Goal: Task Accomplishment & Management: Use online tool/utility

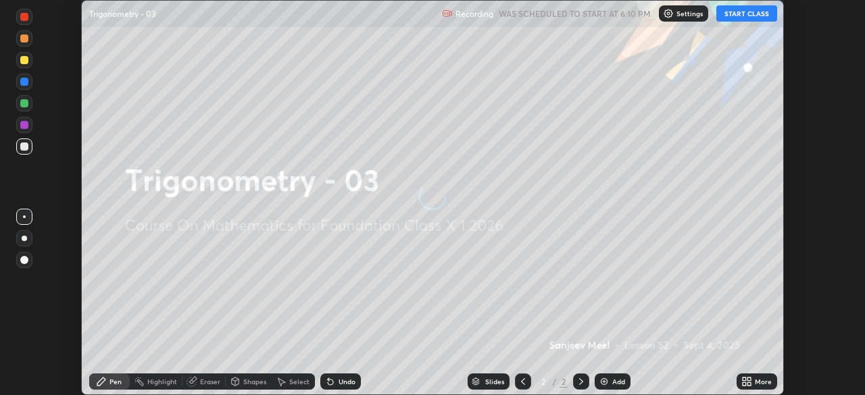
scroll to position [395, 864]
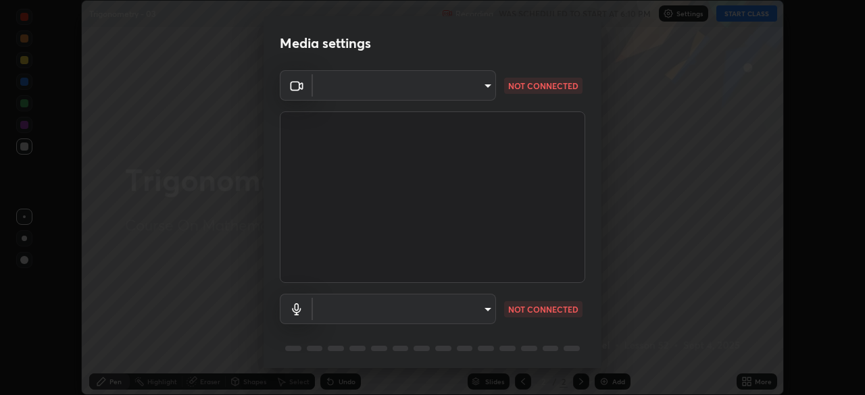
type input "ab575cb34c87f85e5516d662d1ce61e9bdcdf9427f029c366d32db6494063bf2"
type input "ed763d68ec3e2e3c9c4a715b2cda8bbe32e246cc1b8ba6137e6a4bc4c77b2f2c"
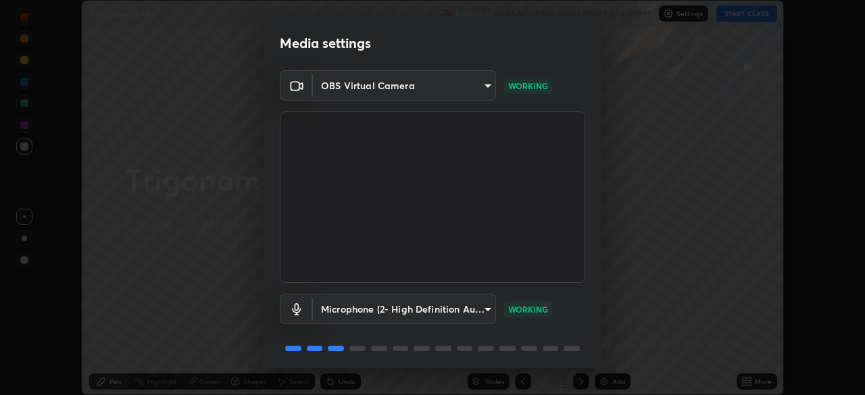
scroll to position [48, 0]
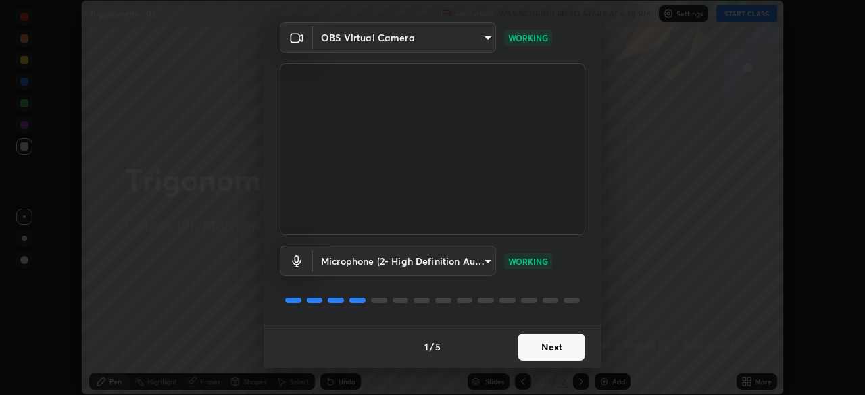
click at [568, 349] on button "Next" at bounding box center [552, 347] width 68 height 27
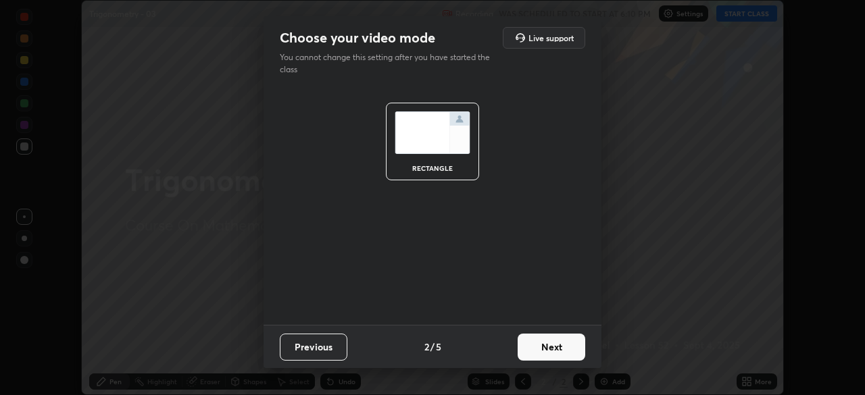
click at [573, 344] on button "Next" at bounding box center [552, 347] width 68 height 27
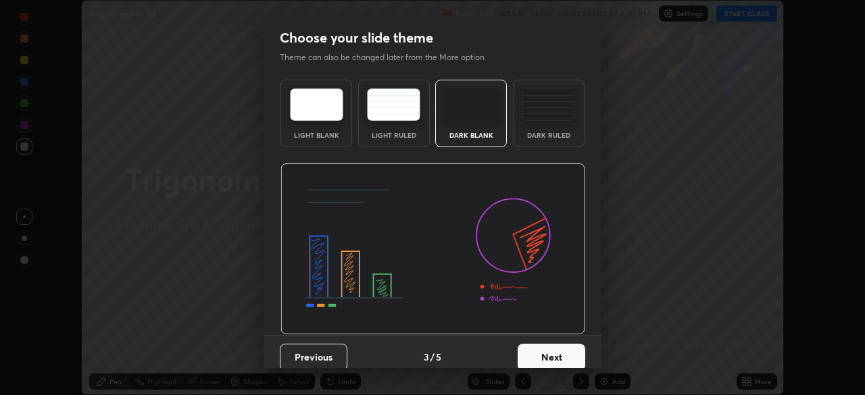
click at [572, 349] on button "Next" at bounding box center [552, 357] width 68 height 27
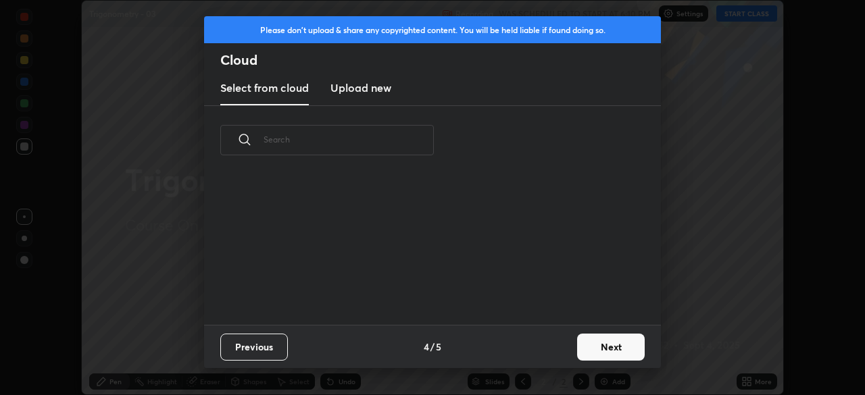
click at [593, 346] on button "Next" at bounding box center [611, 347] width 68 height 27
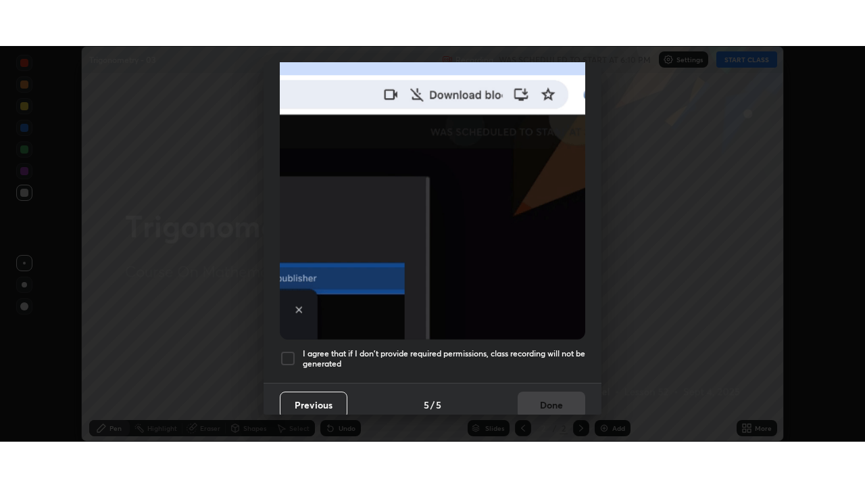
scroll to position [324, 0]
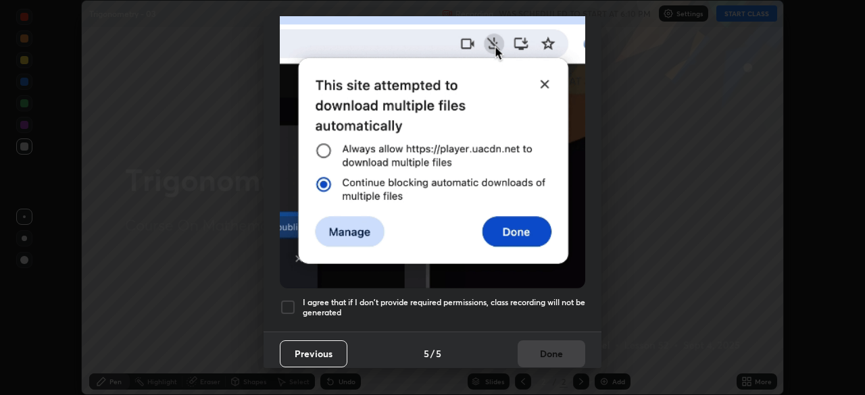
click at [560, 297] on h5 "I agree that if I don't provide required permissions, class recording will not …" at bounding box center [444, 307] width 283 height 21
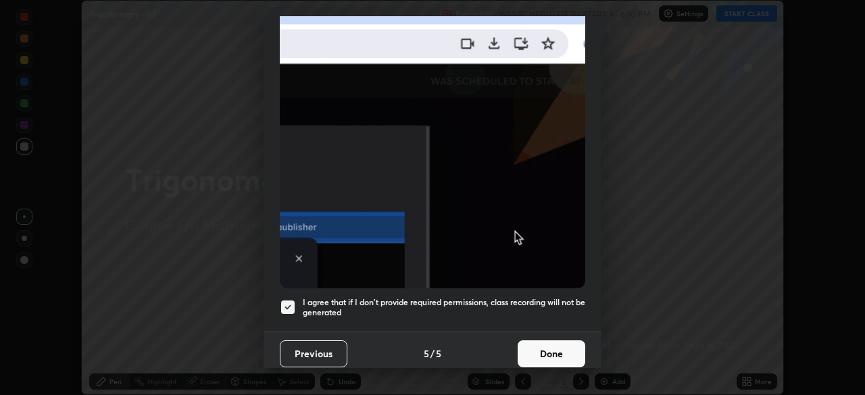
click at [557, 349] on button "Done" at bounding box center [552, 354] width 68 height 27
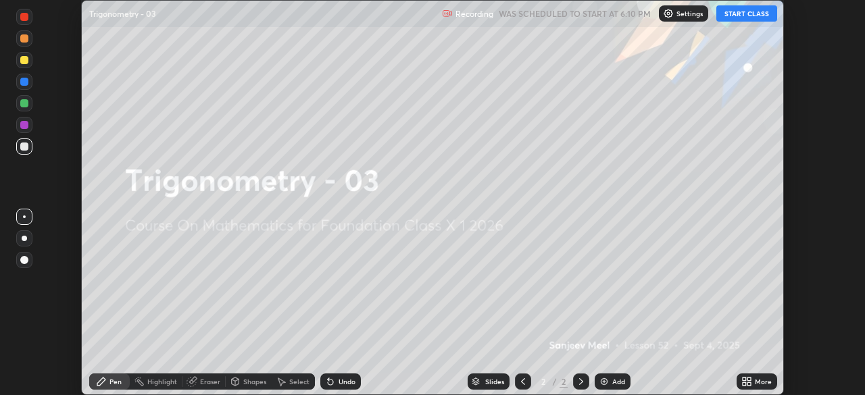
click at [751, 376] on div "More" at bounding box center [757, 382] width 41 height 16
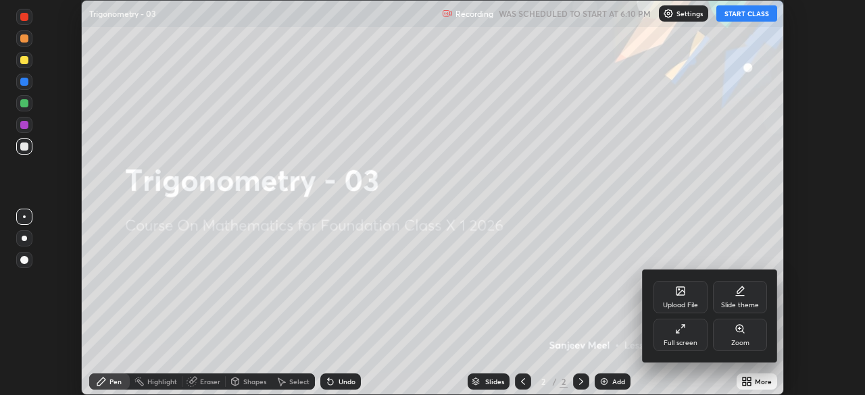
click at [695, 336] on div "Full screen" at bounding box center [681, 335] width 54 height 32
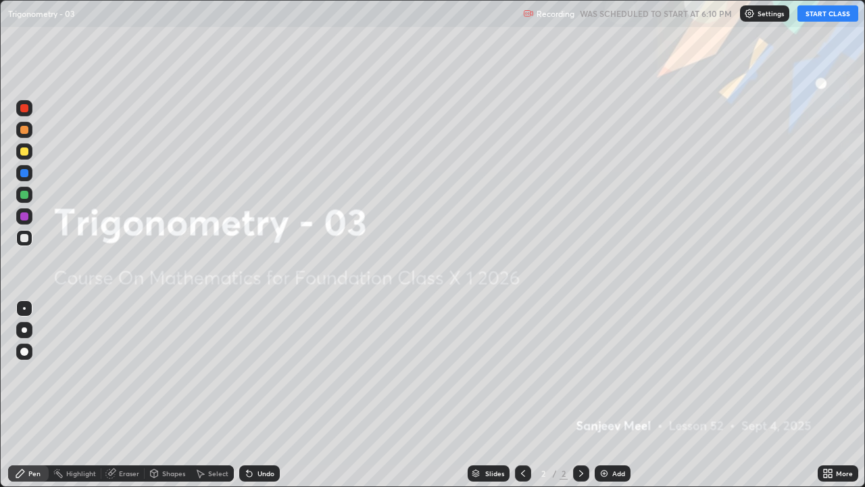
scroll to position [487, 865]
click at [822, 13] on button "START CLASS" at bounding box center [828, 13] width 61 height 16
click at [615, 395] on div "Add" at bounding box center [618, 473] width 13 height 7
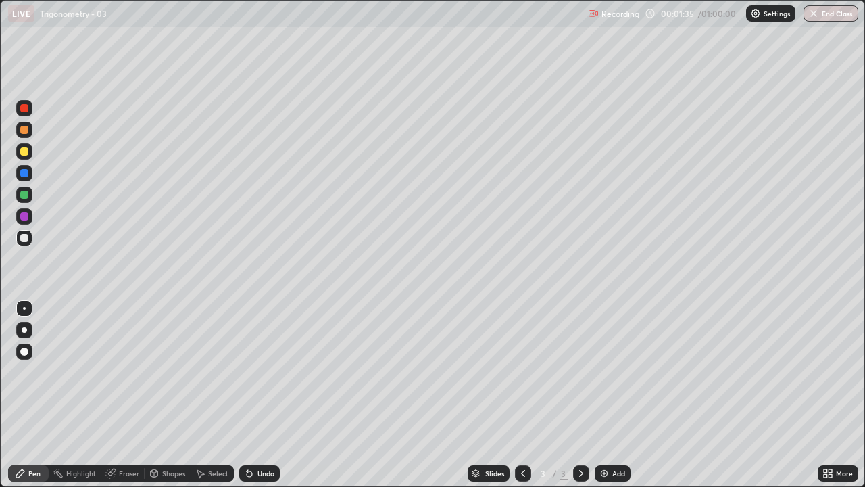
click at [28, 220] on div at bounding box center [24, 216] width 16 height 16
click at [25, 240] on div at bounding box center [24, 238] width 8 height 8
click at [262, 395] on div "Undo" at bounding box center [266, 473] width 17 height 7
click at [245, 395] on icon at bounding box center [249, 473] width 11 height 11
click at [268, 395] on div "Undo" at bounding box center [266, 473] width 17 height 7
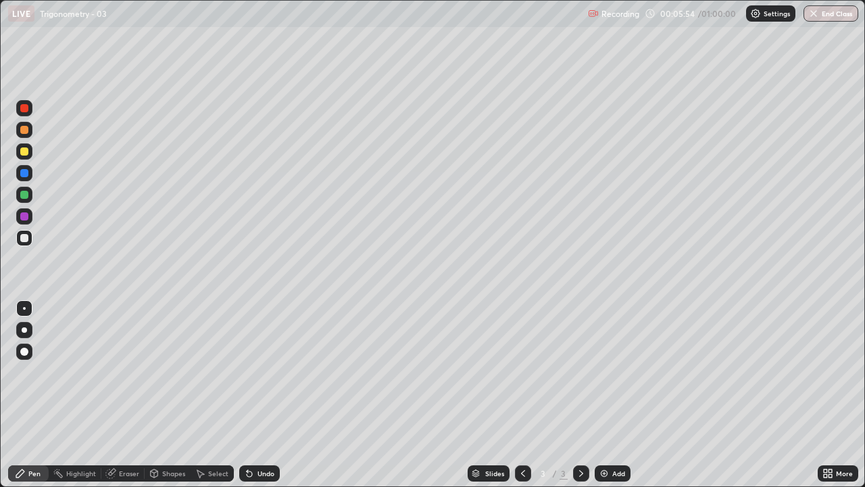
click at [264, 395] on div "Undo" at bounding box center [266, 473] width 17 height 7
click at [261, 395] on div "Undo" at bounding box center [266, 473] width 17 height 7
click at [259, 395] on div "Undo" at bounding box center [266, 473] width 17 height 7
click at [258, 395] on div "Undo" at bounding box center [266, 473] width 17 height 7
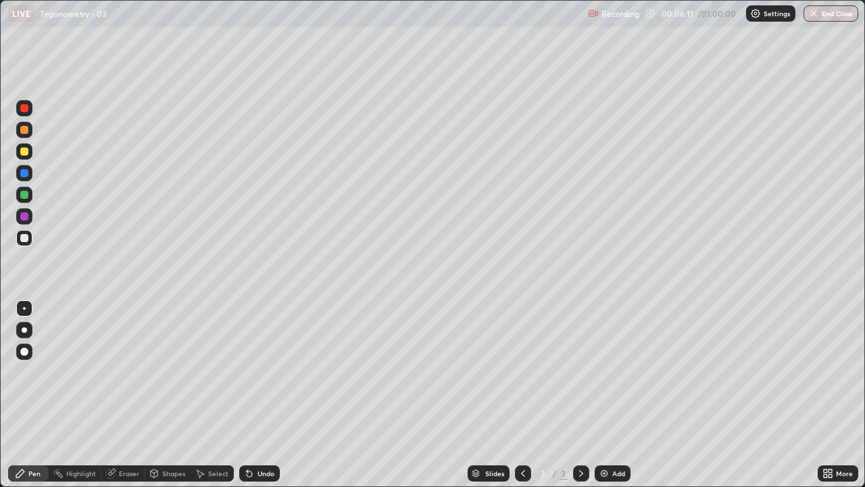
click at [261, 395] on div "Undo" at bounding box center [266, 473] width 17 height 7
click at [263, 395] on div "Undo" at bounding box center [266, 473] width 17 height 7
click at [266, 395] on div "Undo" at bounding box center [266, 473] width 17 height 7
click at [266, 395] on div "Undo" at bounding box center [259, 473] width 41 height 16
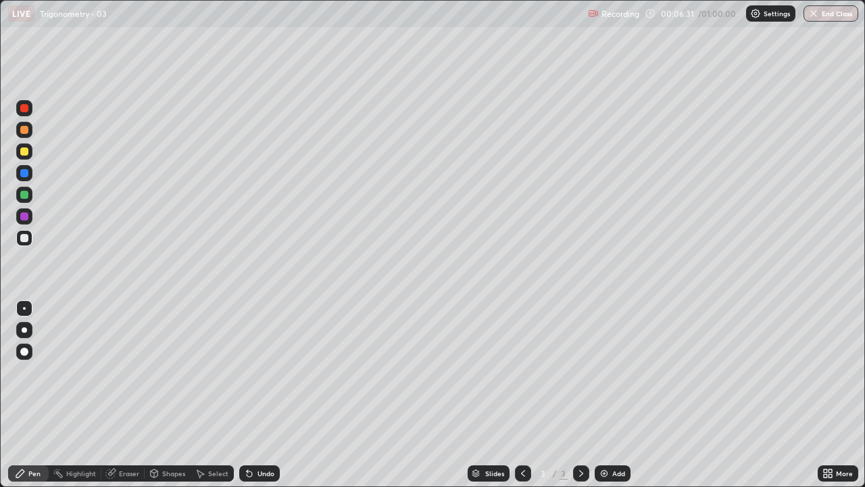
click at [268, 395] on div "Undo" at bounding box center [266, 473] width 17 height 7
click at [247, 395] on icon at bounding box center [249, 473] width 5 height 5
click at [258, 395] on div "Undo" at bounding box center [266, 473] width 17 height 7
click at [254, 395] on div "Undo" at bounding box center [259, 473] width 41 height 16
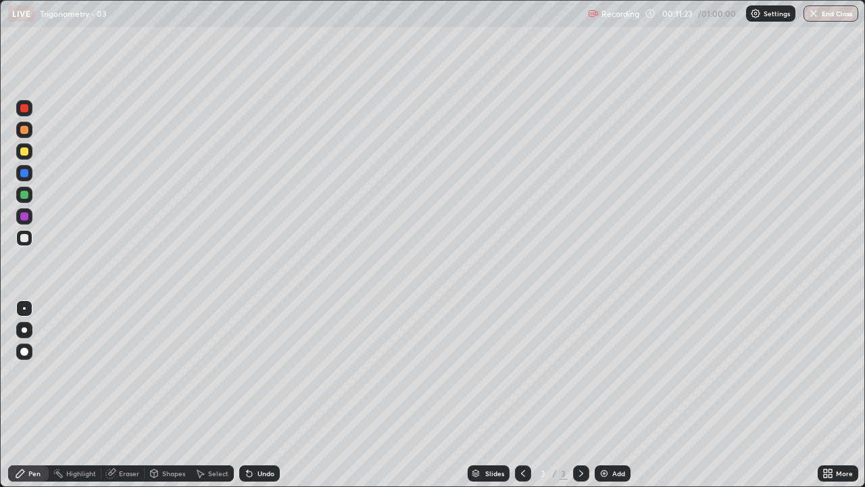
click at [612, 395] on div "Add" at bounding box center [618, 473] width 13 height 7
click at [519, 395] on icon at bounding box center [523, 473] width 11 height 11
click at [581, 395] on icon at bounding box center [581, 473] width 11 height 11
click at [25, 214] on div at bounding box center [24, 216] width 8 height 8
click at [27, 239] on div at bounding box center [24, 238] width 8 height 8
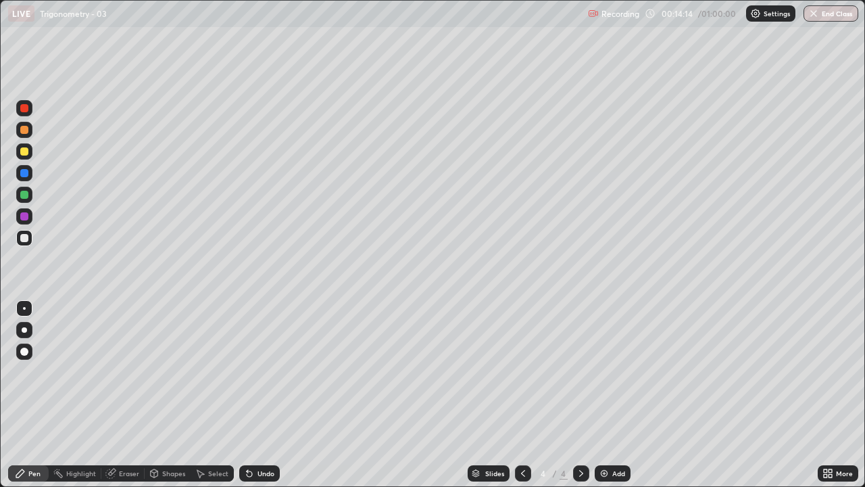
click at [247, 395] on icon at bounding box center [249, 473] width 5 height 5
click at [249, 395] on icon at bounding box center [249, 473] width 5 height 5
click at [247, 395] on icon at bounding box center [249, 473] width 5 height 5
click at [245, 395] on icon at bounding box center [249, 473] width 11 height 11
click at [247, 395] on icon at bounding box center [249, 473] width 5 height 5
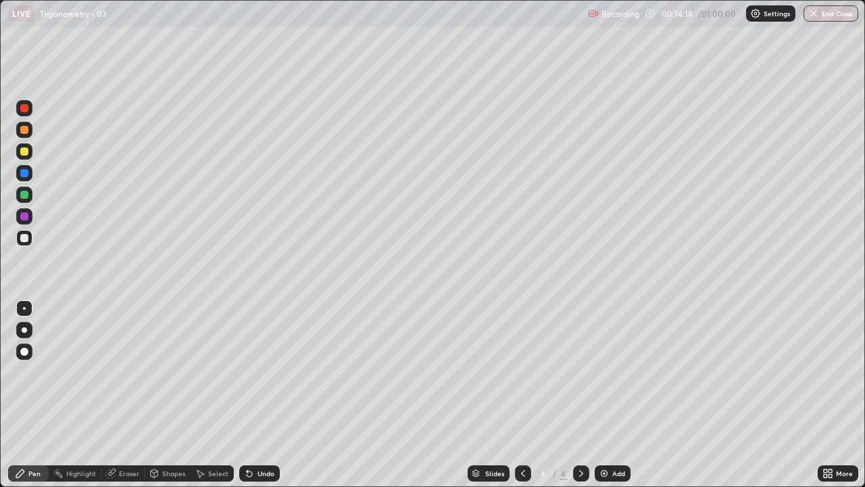
click at [252, 395] on icon at bounding box center [249, 473] width 11 height 11
click at [247, 395] on icon at bounding box center [249, 473] width 5 height 5
click at [26, 216] on div at bounding box center [24, 216] width 8 height 8
click at [26, 240] on div at bounding box center [24, 238] width 8 height 8
click at [258, 395] on div "Undo" at bounding box center [266, 473] width 17 height 7
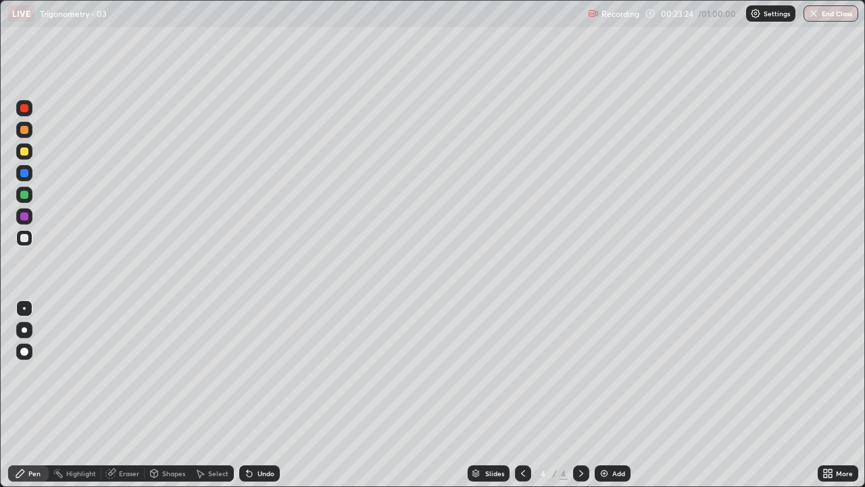
click at [624, 395] on div "Add" at bounding box center [613, 473] width 36 height 16
click at [24, 217] on div at bounding box center [24, 216] width 8 height 8
click at [25, 239] on div at bounding box center [24, 238] width 8 height 8
click at [247, 395] on icon at bounding box center [249, 473] width 5 height 5
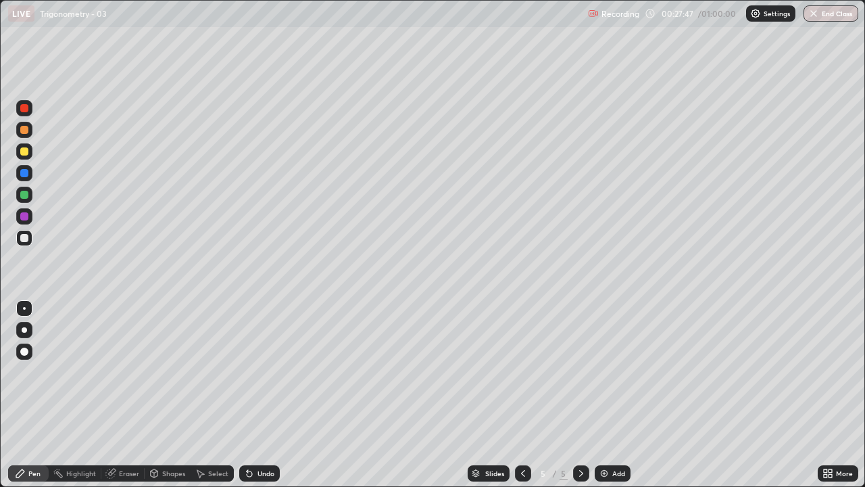
click at [247, 395] on icon at bounding box center [249, 473] width 5 height 5
click at [245, 395] on icon at bounding box center [249, 473] width 11 height 11
click at [247, 395] on icon at bounding box center [247, 470] width 1 height 1
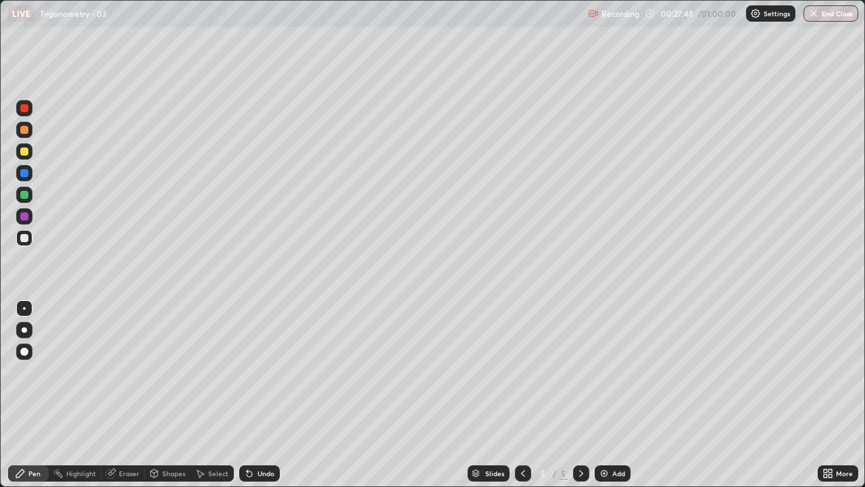
click at [247, 395] on icon at bounding box center [247, 470] width 1 height 1
click at [247, 395] on icon at bounding box center [249, 473] width 5 height 5
click at [245, 395] on icon at bounding box center [249, 473] width 11 height 11
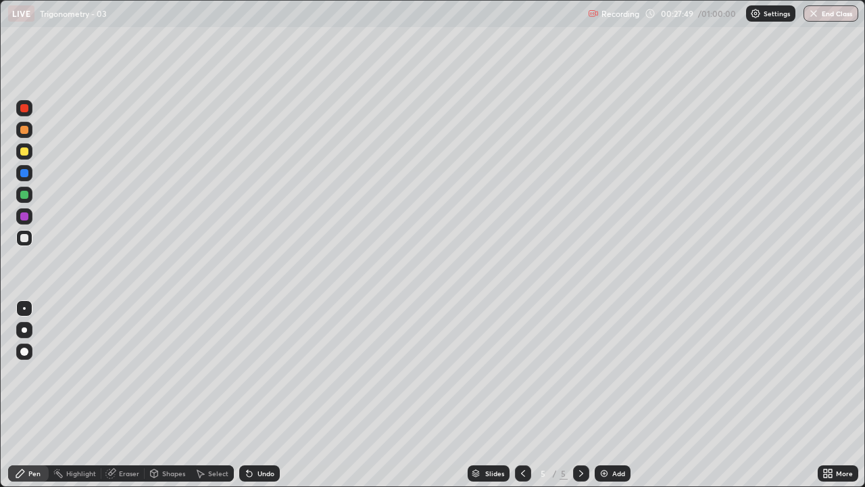
click at [247, 395] on icon at bounding box center [247, 470] width 1 height 1
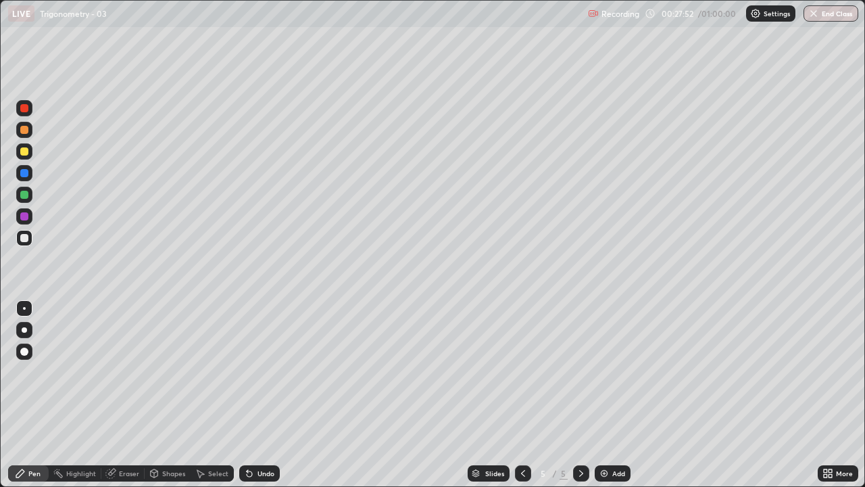
click at [252, 395] on icon at bounding box center [249, 473] width 11 height 11
click at [26, 218] on div at bounding box center [24, 216] width 8 height 8
click at [247, 395] on icon at bounding box center [249, 473] width 5 height 5
click at [31, 238] on div at bounding box center [24, 238] width 16 height 16
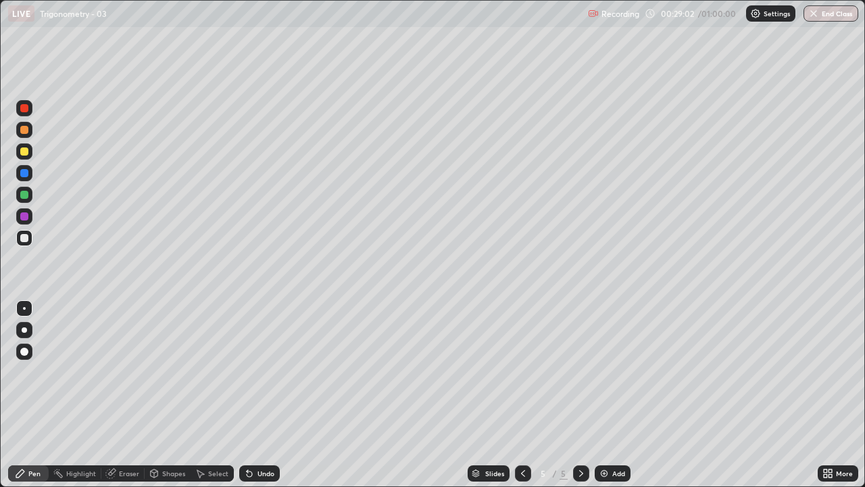
click at [258, 395] on div "Undo" at bounding box center [266, 473] width 17 height 7
click at [247, 395] on icon at bounding box center [249, 473] width 5 height 5
click at [254, 395] on div "Undo" at bounding box center [259, 473] width 41 height 16
click at [247, 395] on icon at bounding box center [249, 473] width 5 height 5
click at [250, 395] on icon at bounding box center [249, 473] width 5 height 5
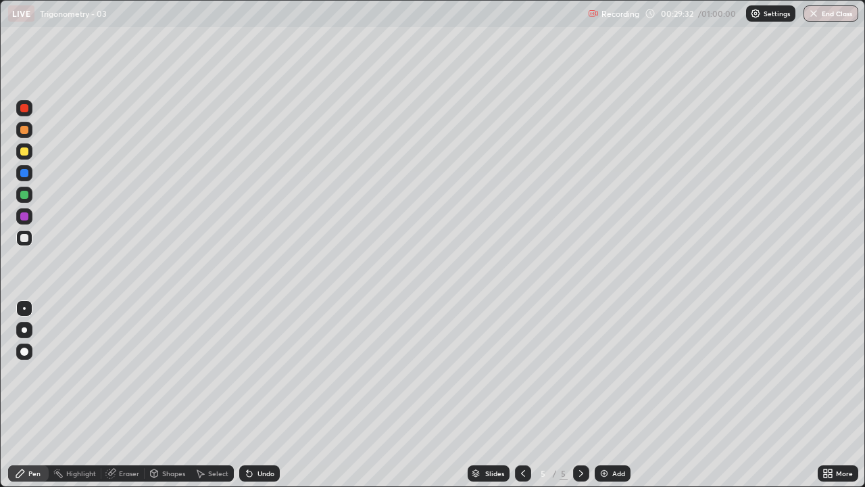
click at [247, 395] on icon at bounding box center [249, 473] width 5 height 5
click at [244, 395] on div "Undo" at bounding box center [259, 473] width 41 height 16
click at [245, 395] on icon at bounding box center [249, 473] width 11 height 11
click at [117, 395] on div "Eraser" at bounding box center [122, 473] width 43 height 16
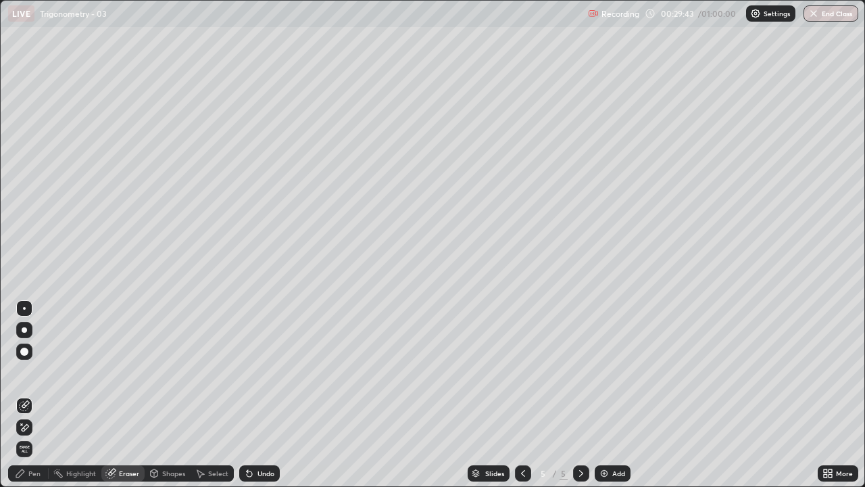
click at [20, 395] on div "Pen" at bounding box center [28, 473] width 41 height 16
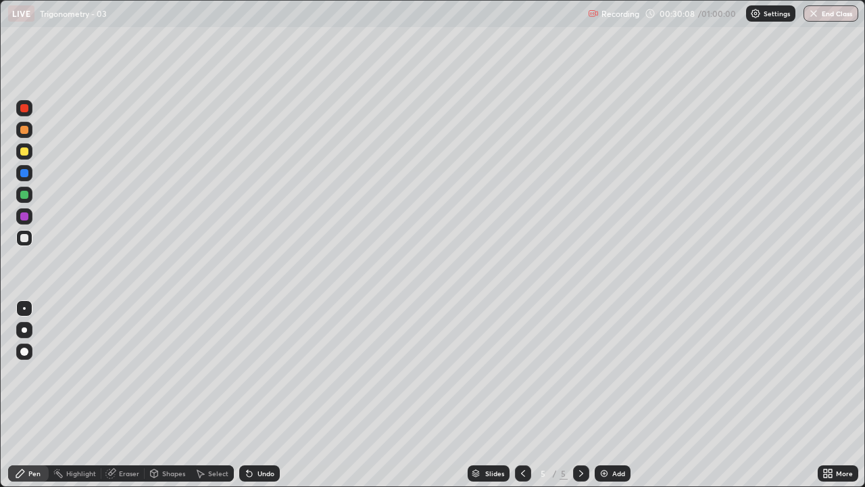
click at [253, 395] on div "Undo" at bounding box center [259, 473] width 41 height 16
click at [247, 395] on icon at bounding box center [249, 473] width 5 height 5
click at [606, 395] on img at bounding box center [604, 473] width 11 height 11
click at [25, 217] on div at bounding box center [24, 216] width 8 height 8
click at [26, 237] on div at bounding box center [24, 238] width 8 height 8
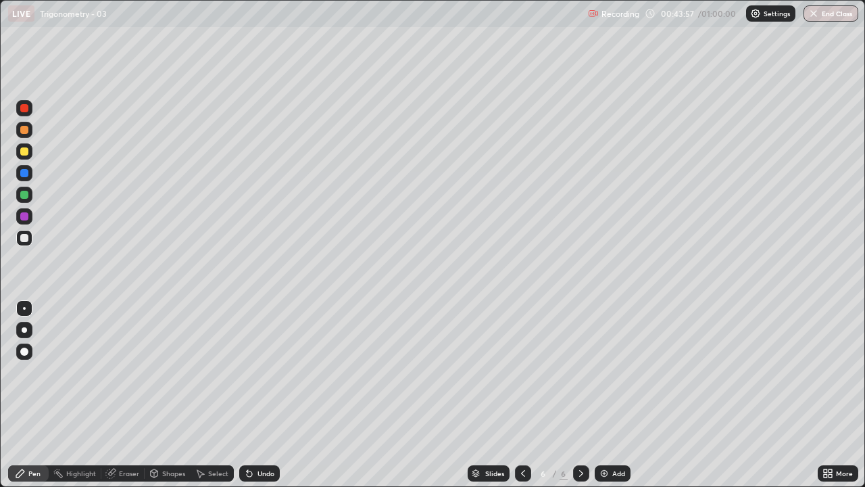
click at [614, 395] on div "Add" at bounding box center [618, 473] width 13 height 7
click at [23, 215] on div at bounding box center [24, 216] width 8 height 8
click at [520, 395] on icon at bounding box center [523, 473] width 11 height 11
click at [574, 395] on div at bounding box center [581, 473] width 16 height 16
click at [25, 238] on div at bounding box center [24, 238] width 8 height 8
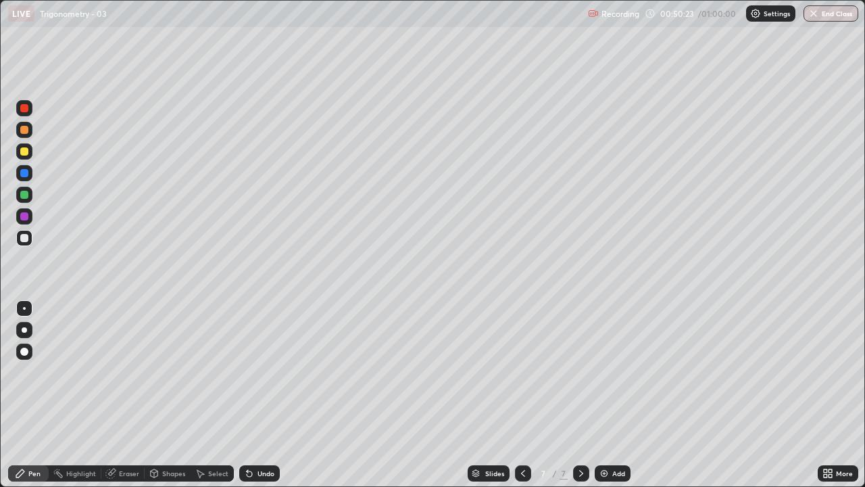
click at [614, 395] on div "Add" at bounding box center [618, 473] width 13 height 7
click at [20, 215] on div at bounding box center [24, 216] width 8 height 8
click at [24, 237] on div at bounding box center [24, 238] width 8 height 8
click at [258, 395] on div "Undo" at bounding box center [266, 473] width 17 height 7
click at [829, 12] on button "End Class" at bounding box center [831, 13] width 55 height 16
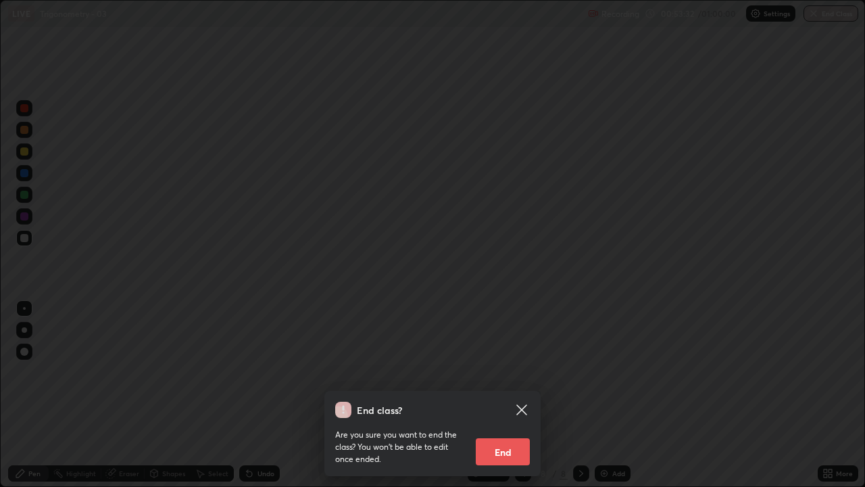
click at [526, 395] on button "End" at bounding box center [503, 451] width 54 height 27
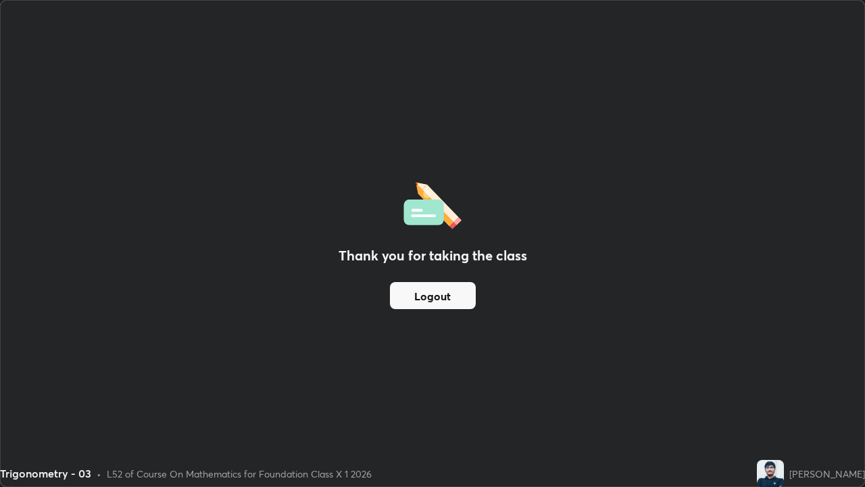
click at [439, 295] on button "Logout" at bounding box center [433, 295] width 86 height 27
click at [441, 288] on button "Logout" at bounding box center [433, 295] width 86 height 27
click at [442, 290] on button "Logout" at bounding box center [433, 295] width 86 height 27
